Goal: Register for event/course

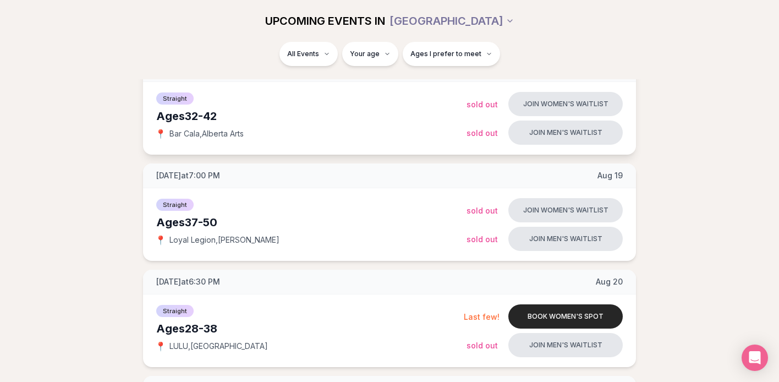
scroll to position [287, 0]
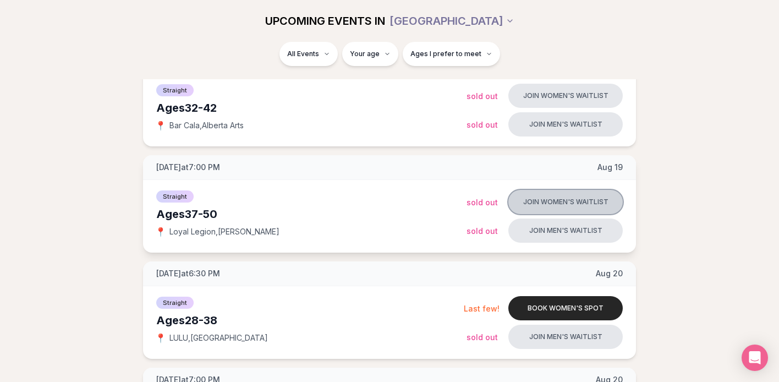
click at [564, 204] on button "Join women's waitlist" at bounding box center [565, 202] width 114 height 24
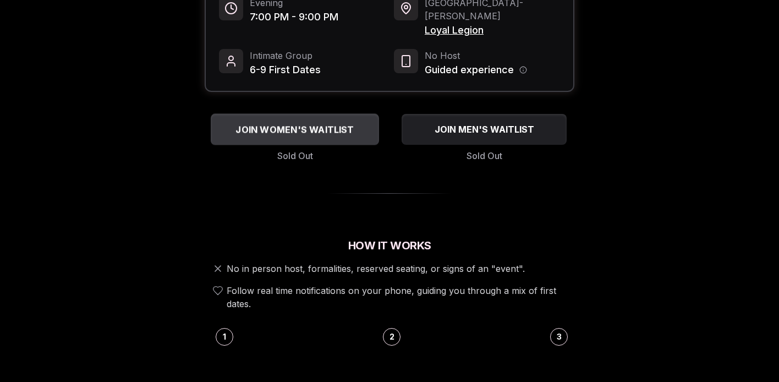
scroll to position [115, 0]
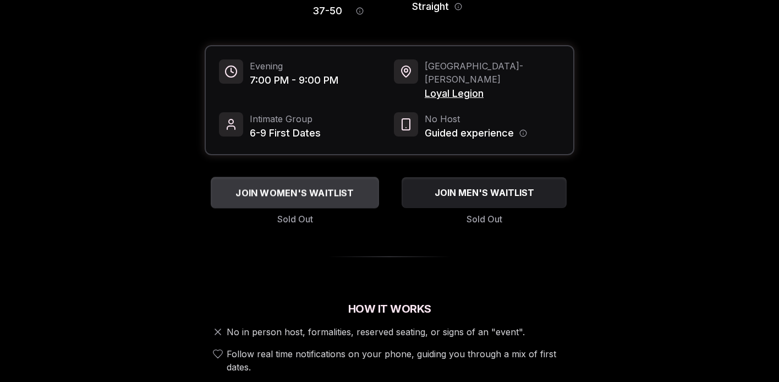
click at [315, 186] on span "JOIN WOMEN'S WAITLIST" at bounding box center [294, 192] width 123 height 13
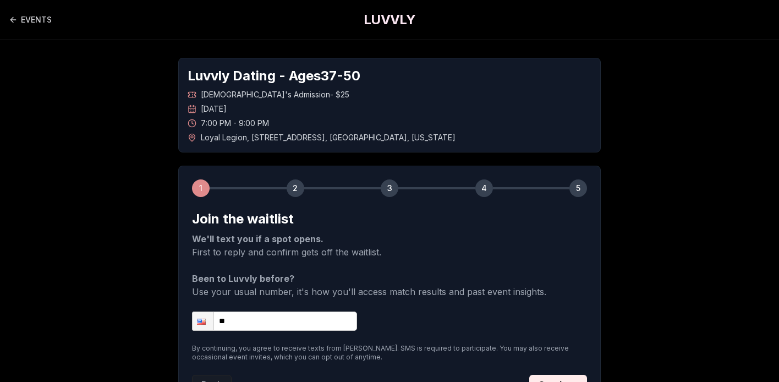
click at [268, 316] on input "**" at bounding box center [274, 320] width 165 height 19
type input "**********"
click at [156, 205] on div "**********" at bounding box center [389, 233] width 770 height 386
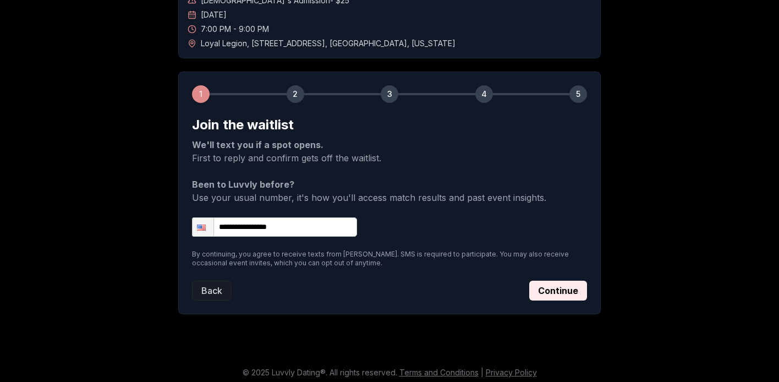
scroll to position [99, 0]
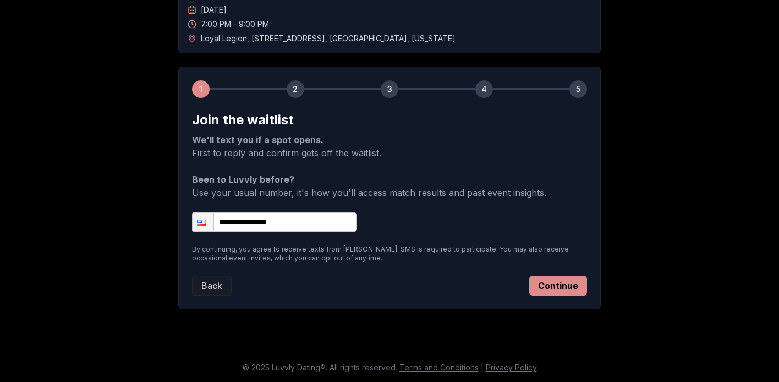
click at [556, 278] on button "Continue" at bounding box center [558, 286] width 58 height 20
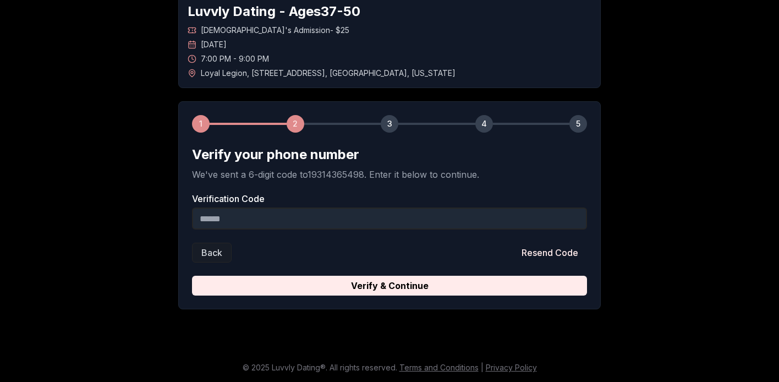
click at [251, 215] on input "Verification Code" at bounding box center [389, 218] width 395 height 22
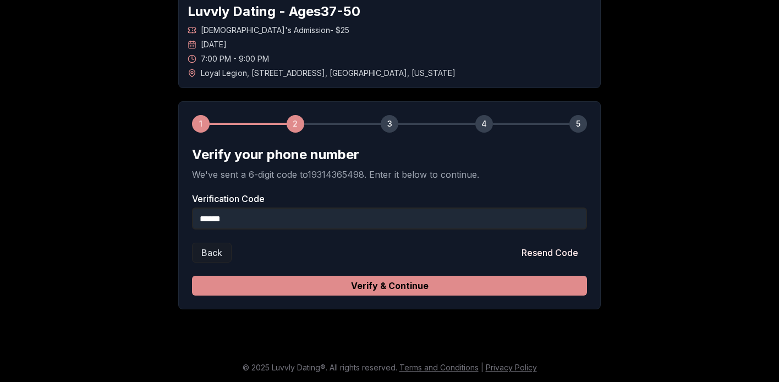
type input "******"
click at [449, 277] on button "Verify & Continue" at bounding box center [389, 286] width 395 height 20
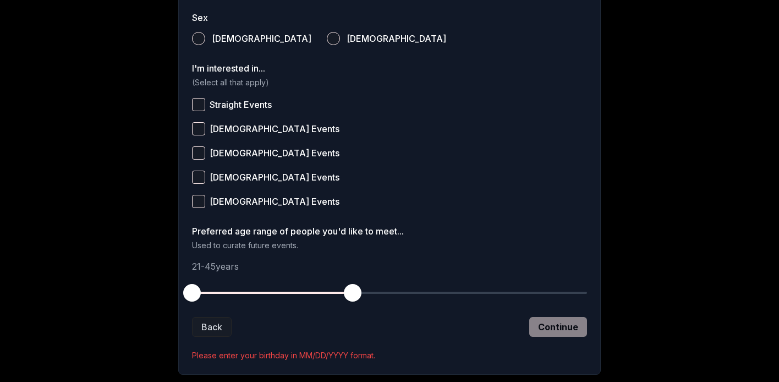
scroll to position [452, 0]
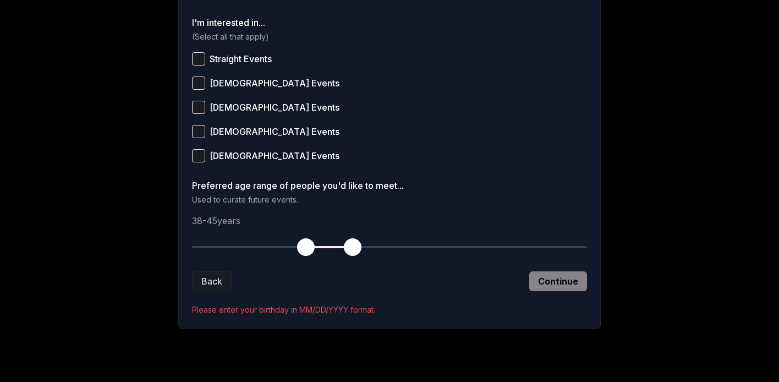
drag, startPoint x: 193, startPoint y: 245, endPoint x: 303, endPoint y: 248, distance: 110.6
click at [303, 248] on span "button" at bounding box center [306, 247] width 18 height 18
drag, startPoint x: 352, startPoint y: 250, endPoint x: 417, endPoint y: 251, distance: 65.5
click at [417, 251] on span "button" at bounding box center [420, 247] width 18 height 18
drag, startPoint x: 311, startPoint y: 242, endPoint x: 287, endPoint y: 240, distance: 24.3
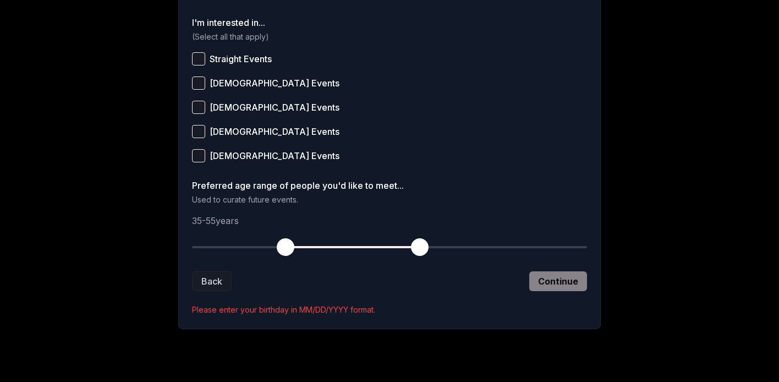
click at [287, 240] on span "button" at bounding box center [286, 247] width 18 height 18
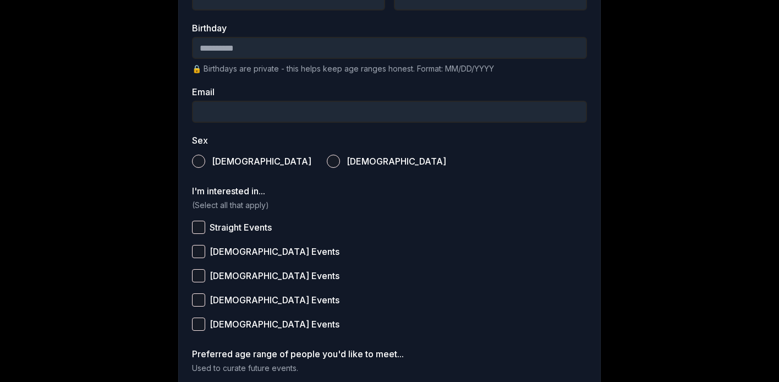
scroll to position [279, 0]
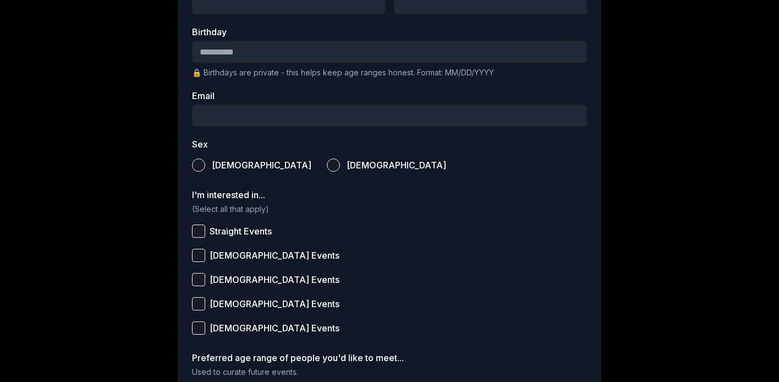
click at [194, 241] on label "Straight Events" at bounding box center [389, 231] width 395 height 24
click at [194, 238] on button "Straight Events" at bounding box center [198, 230] width 13 height 13
click at [347, 168] on span "[DEMOGRAPHIC_DATA]" at bounding box center [397, 165] width 100 height 9
click at [327, 168] on button "[DEMOGRAPHIC_DATA]" at bounding box center [333, 164] width 13 height 13
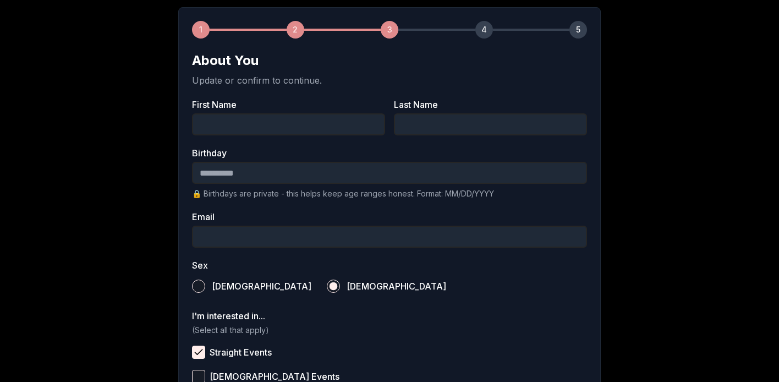
click at [256, 125] on input "First Name" at bounding box center [288, 124] width 193 height 22
type input "******"
type input "********"
click at [231, 175] on input "Birthday" at bounding box center [389, 173] width 395 height 22
click at [145, 164] on div "Luvvly Dating - Ages [DEMOGRAPHIC_DATA] [DEMOGRAPHIC_DATA]'s Admission - $25 [D…" at bounding box center [389, 261] width 770 height 758
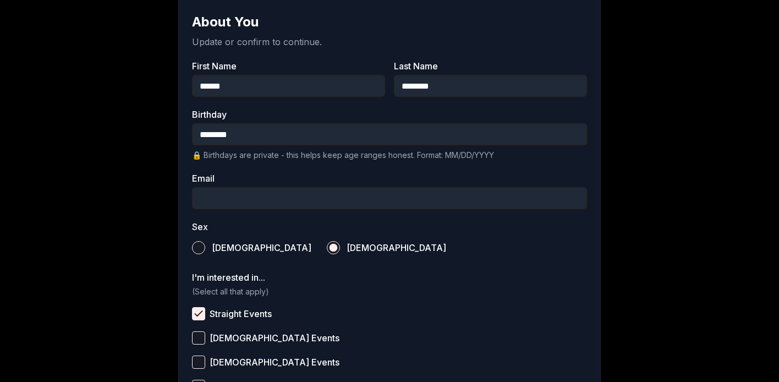
scroll to position [202, 0]
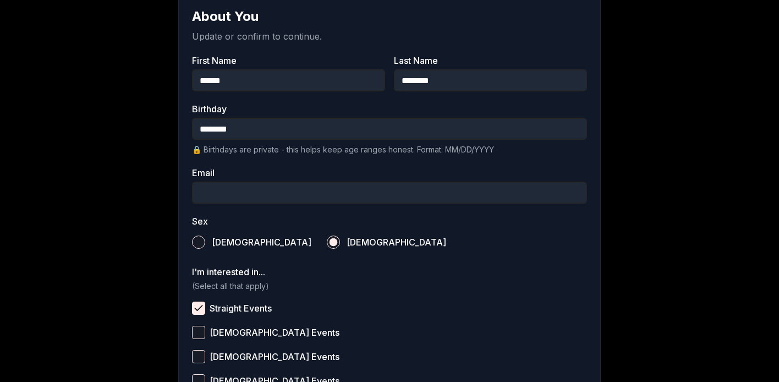
click at [224, 194] on input "Email" at bounding box center [389, 193] width 395 height 22
click at [158, 166] on div "Luvvly Dating - Ages [DEMOGRAPHIC_DATA] [DEMOGRAPHIC_DATA]'s Admission - $25 [D…" at bounding box center [389, 217] width 770 height 758
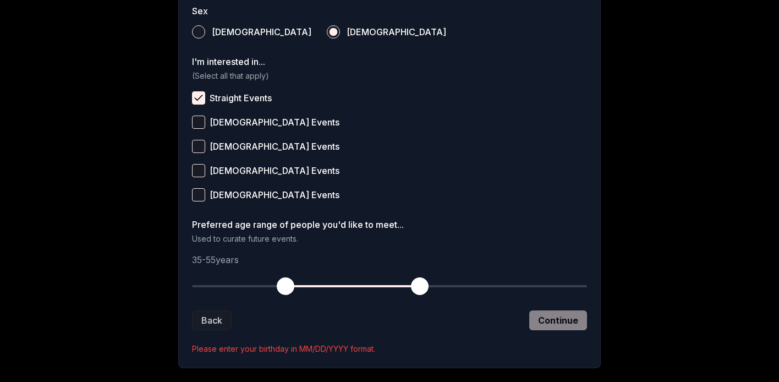
scroll to position [464, 0]
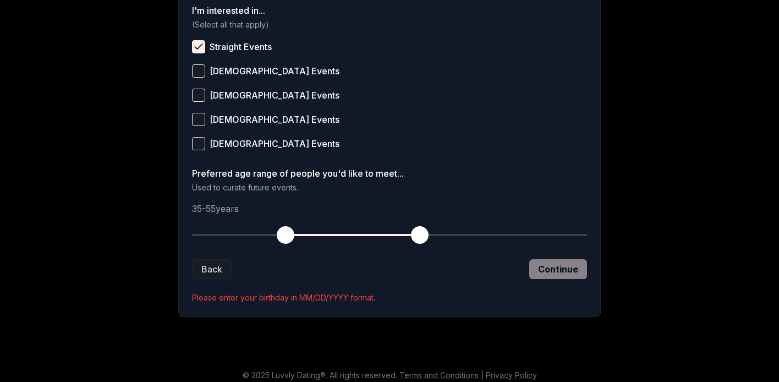
click at [557, 272] on div "Back Continue" at bounding box center [389, 269] width 395 height 20
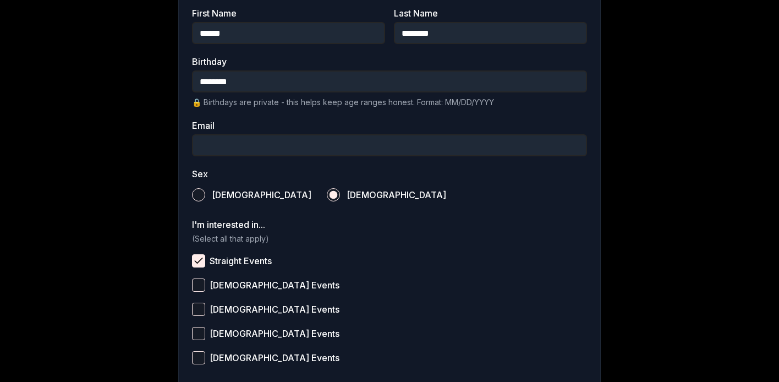
scroll to position [183, 0]
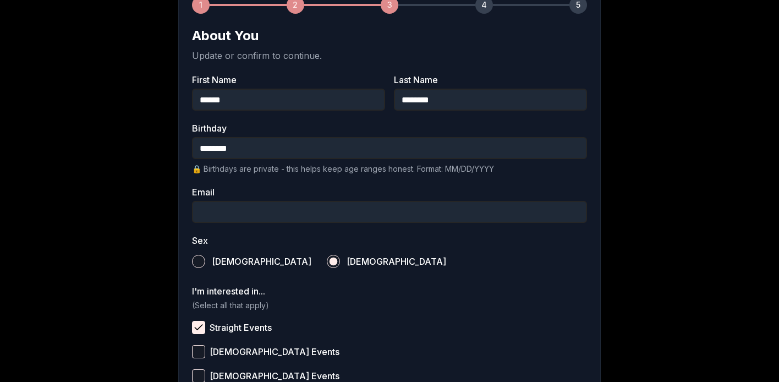
click at [229, 149] on input "********" at bounding box center [389, 148] width 395 height 22
type input "**********"
click at [150, 159] on div "**********" at bounding box center [389, 224] width 770 height 734
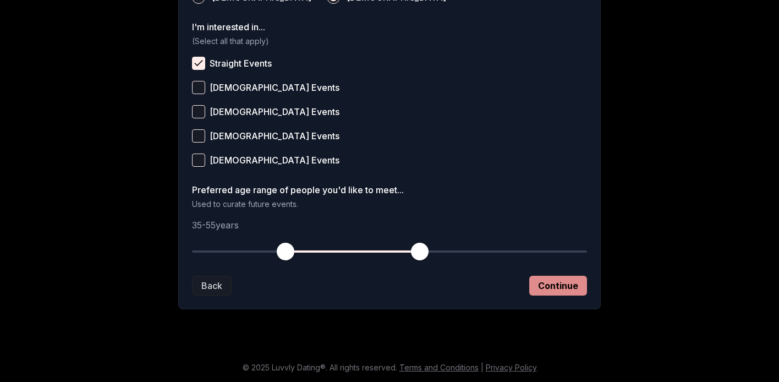
click at [546, 281] on button "Continue" at bounding box center [558, 286] width 58 height 20
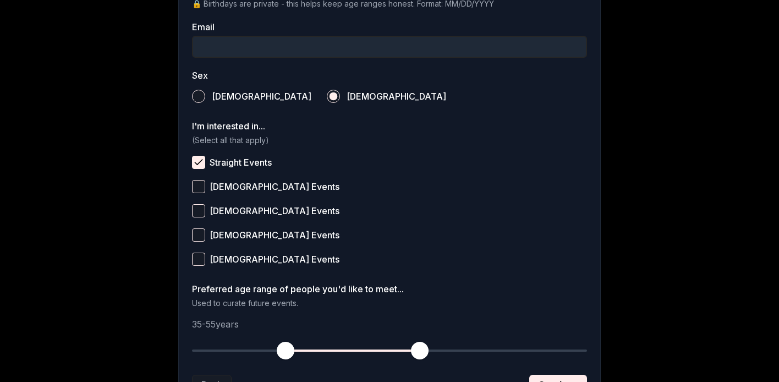
scroll to position [316, 0]
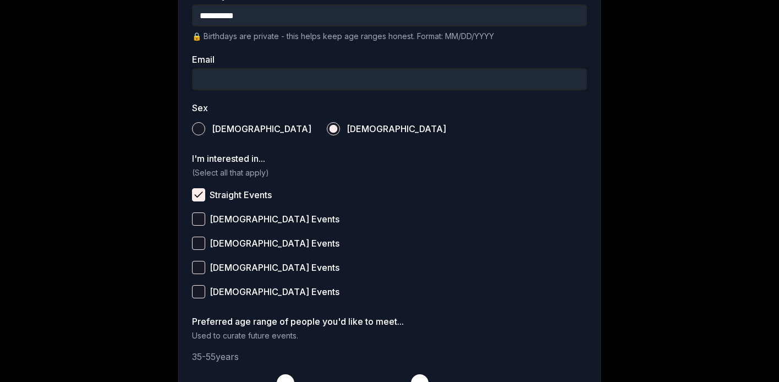
click at [309, 81] on input "Email" at bounding box center [389, 79] width 395 height 22
type input "**********"
click at [519, 111] on label "Sex" at bounding box center [389, 107] width 395 height 9
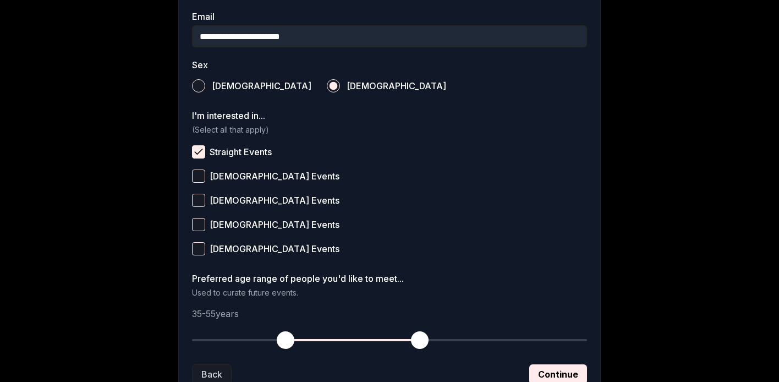
scroll to position [447, 0]
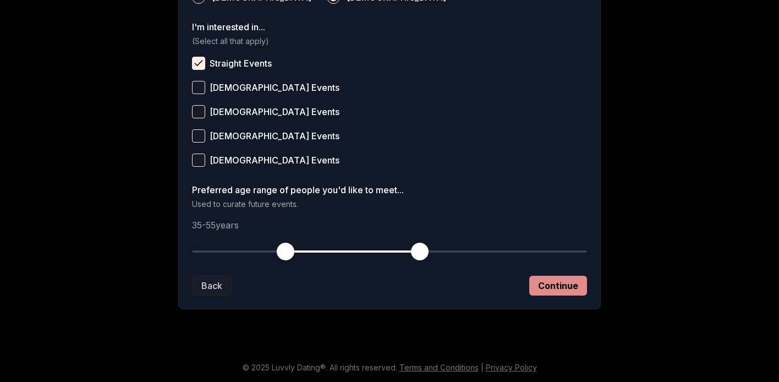
click at [561, 276] on button "Continue" at bounding box center [558, 286] width 58 height 20
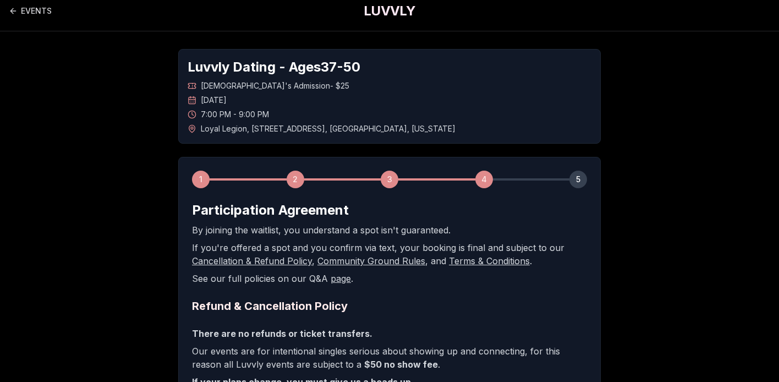
scroll to position [0, 0]
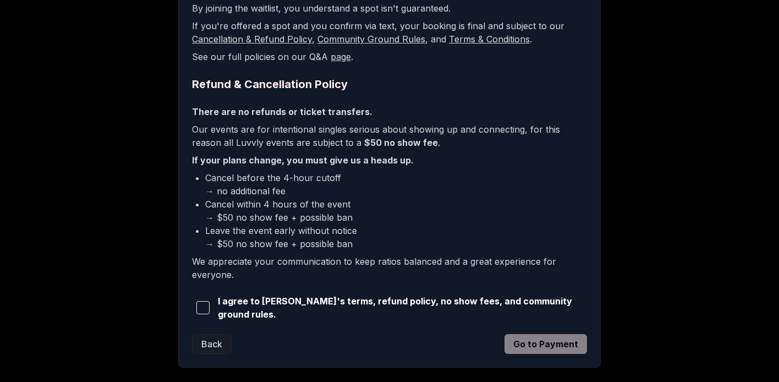
scroll to position [232, 0]
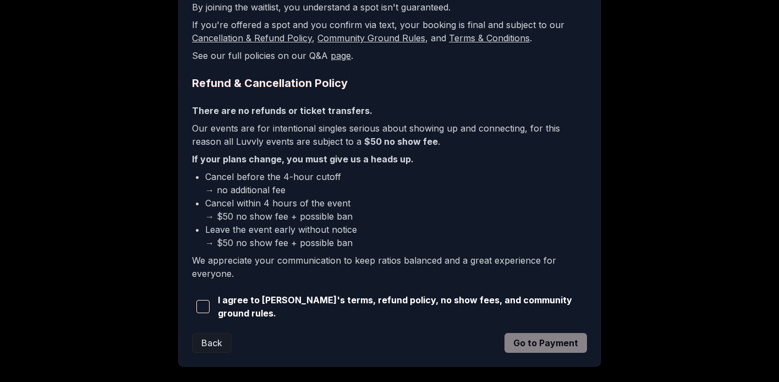
click at [208, 308] on span "button" at bounding box center [202, 306] width 13 height 13
click at [553, 334] on button "Go to Payment" at bounding box center [545, 343] width 83 height 20
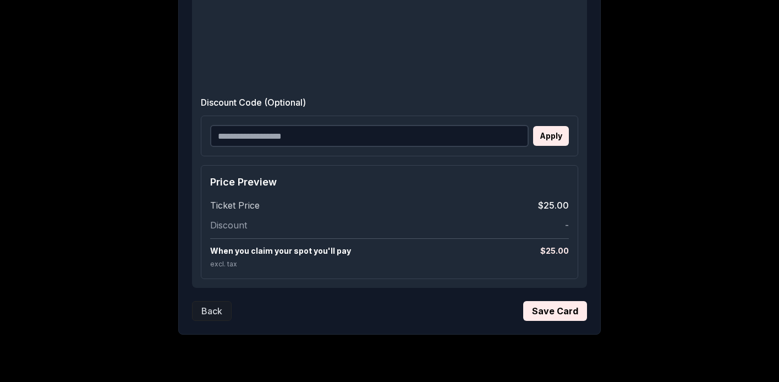
scroll to position [630, 0]
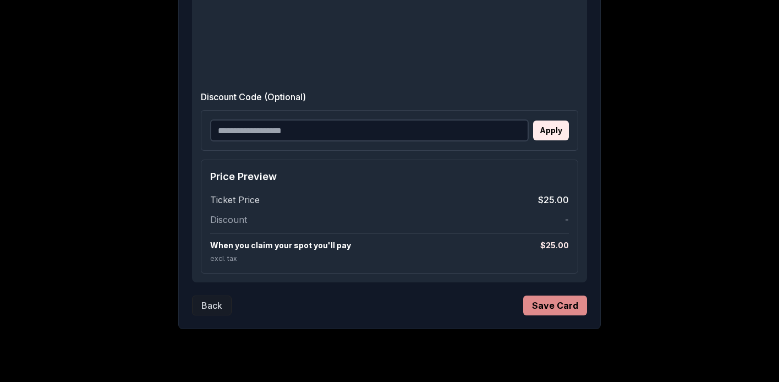
click at [561, 304] on button "Save Card" at bounding box center [555, 305] width 64 height 20
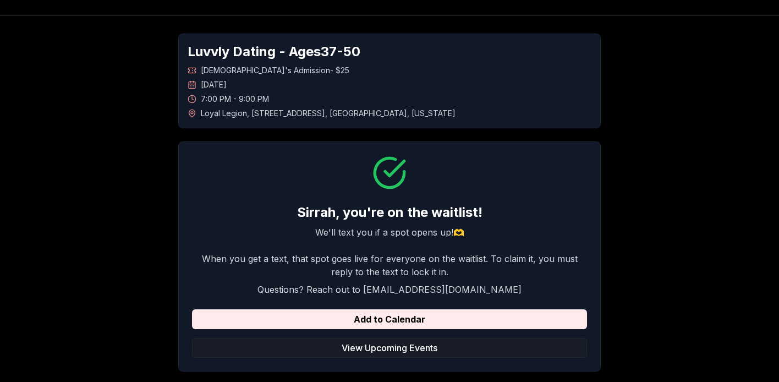
scroll to position [0, 0]
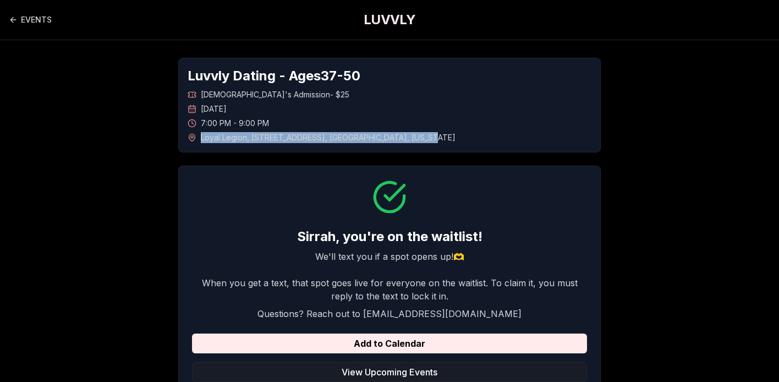
copy span "Loyal Legion , [STREET_ADDRESS][US_STATE]"
drag, startPoint x: 437, startPoint y: 139, endPoint x: 196, endPoint y: 132, distance: 240.5
click at [196, 132] on div "Loyal Legion , [STREET_ADDRESS][US_STATE]" at bounding box center [390, 137] width 404 height 11
